Goal: Transaction & Acquisition: Obtain resource

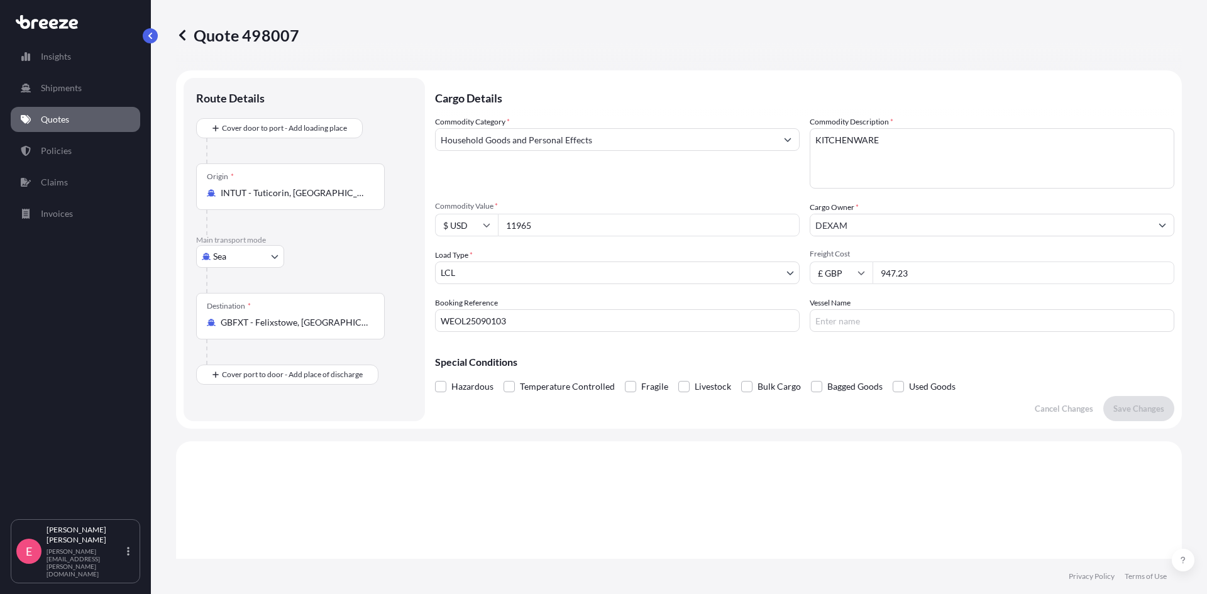
select select "Sea"
select select "1"
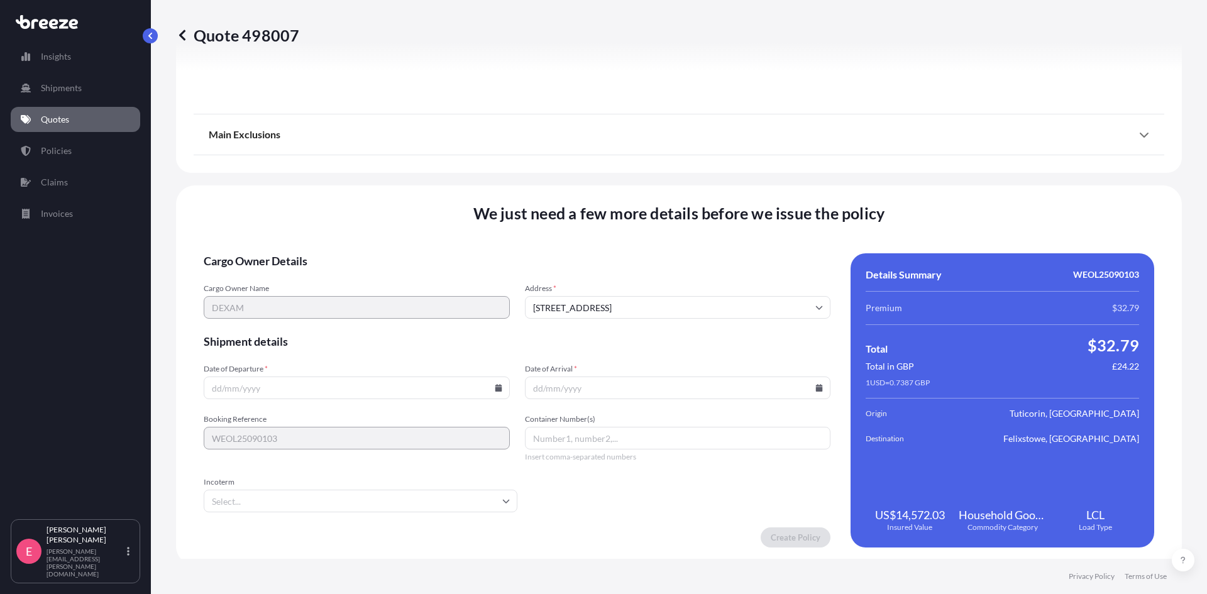
scroll to position [1401, 0]
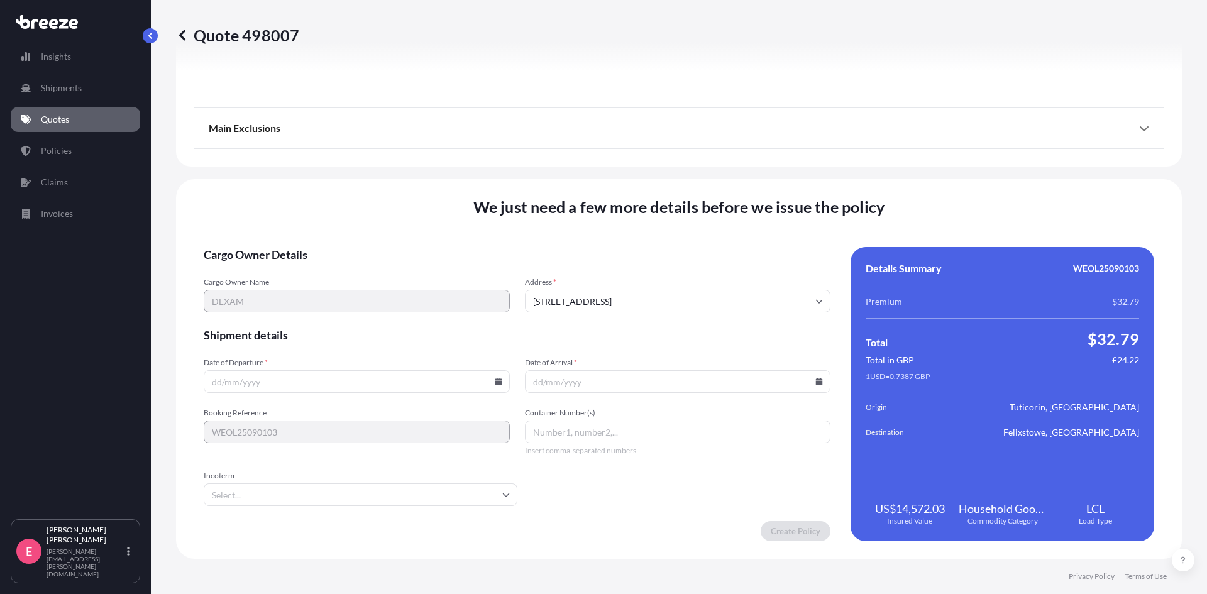
click at [282, 377] on input "Date of Departure *" at bounding box center [357, 381] width 306 height 23
click at [500, 378] on input "Date of Departure *" at bounding box center [357, 381] width 306 height 23
click at [495, 383] on icon at bounding box center [498, 382] width 7 height 8
click at [412, 243] on button "13" at bounding box center [414, 246] width 20 height 20
type input "[DATE]"
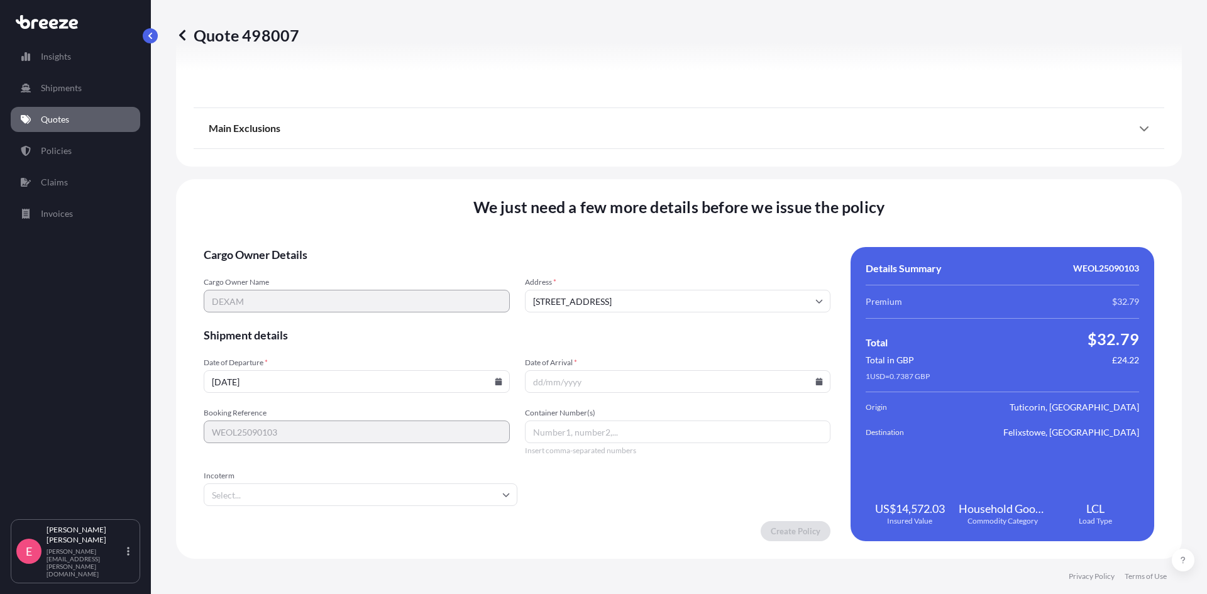
click at [269, 490] on input "Incoterm" at bounding box center [361, 494] width 314 height 23
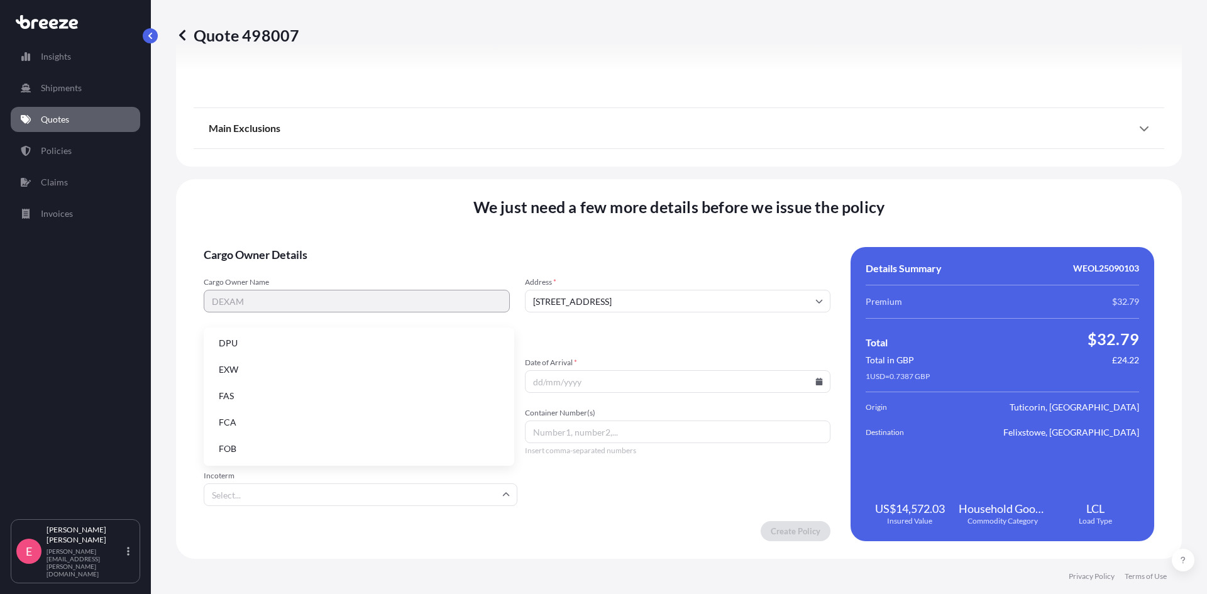
click at [244, 447] on li "FOB" at bounding box center [359, 449] width 300 height 24
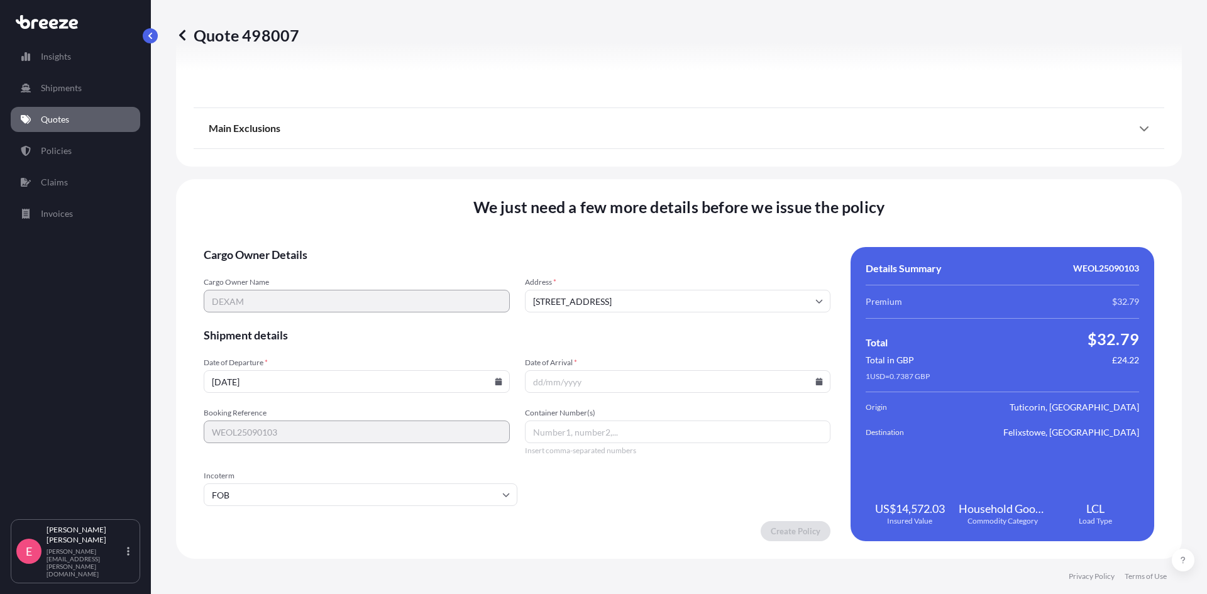
click at [816, 383] on icon at bounding box center [819, 382] width 7 height 8
click at [757, 167] on icon at bounding box center [758, 170] width 5 height 8
click at [765, 268] on button "19" at bounding box center [761, 270] width 20 height 20
type input "[DATE]"
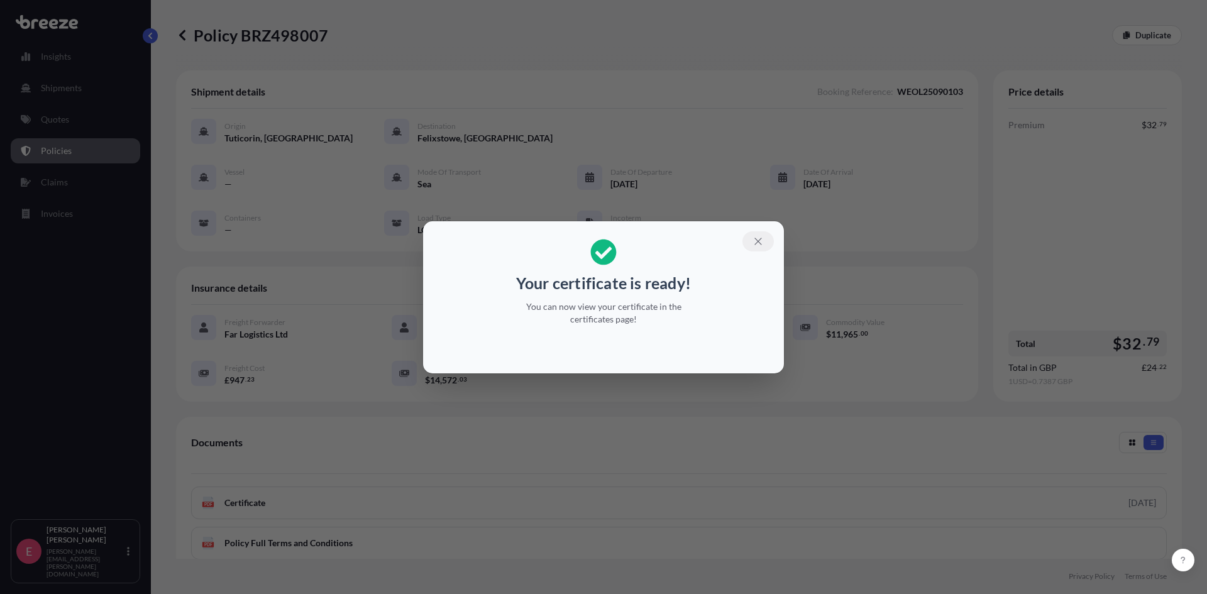
click at [759, 239] on icon "button" at bounding box center [757, 241] width 7 height 7
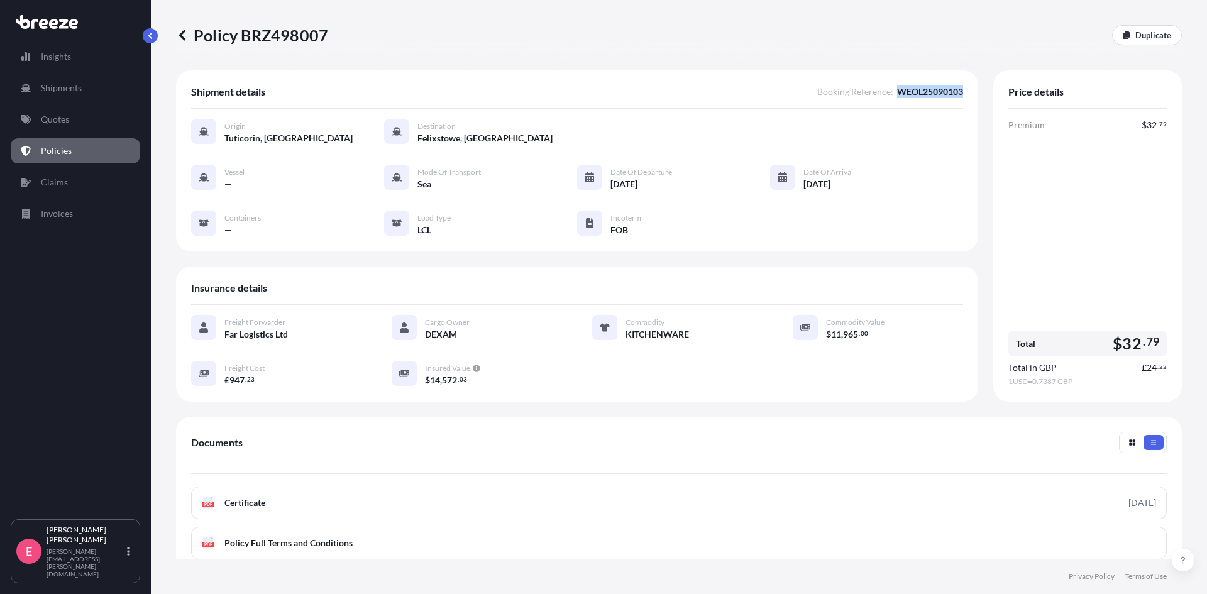
drag, startPoint x: 952, startPoint y: 89, endPoint x: 890, endPoint y: 91, distance: 62.2
click at [897, 91] on span "WEOL25090103" at bounding box center [930, 91] width 66 height 13
copy span "WEOL25090103"
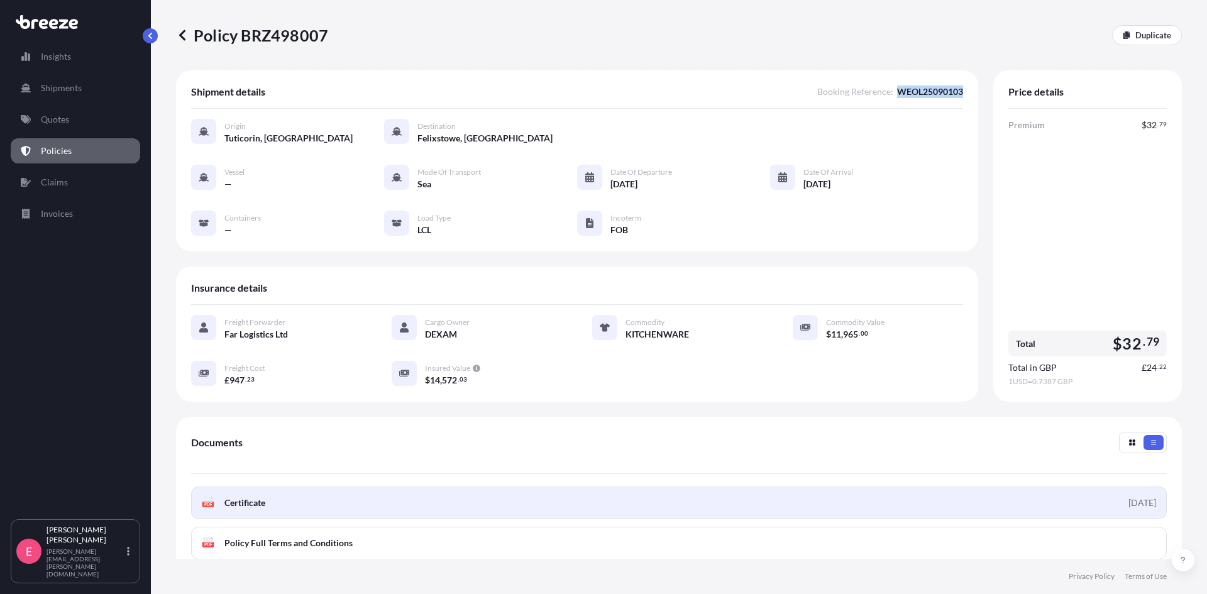
click at [233, 495] on link "PDF Certificate [DATE]" at bounding box center [679, 503] width 976 height 33
